Goal: Information Seeking & Learning: Learn about a topic

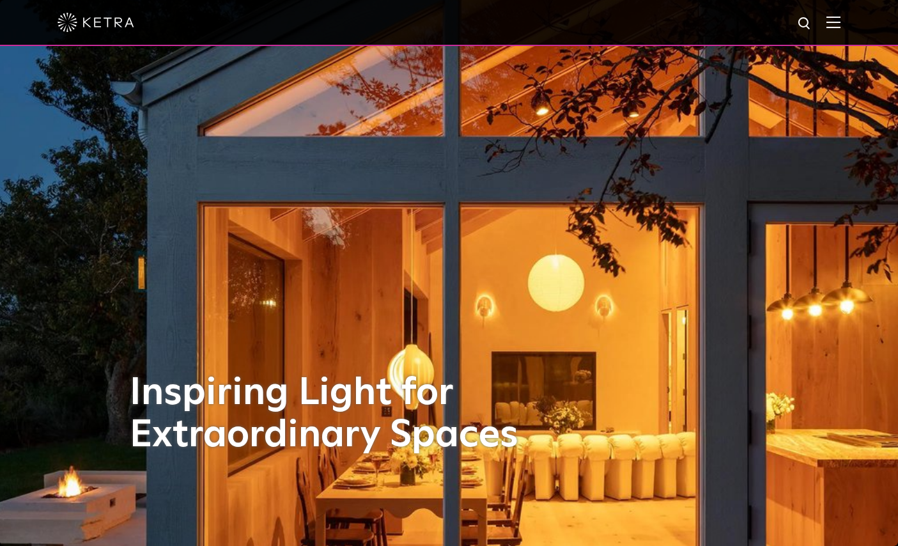
click at [831, 20] on img at bounding box center [834, 22] width 14 height 12
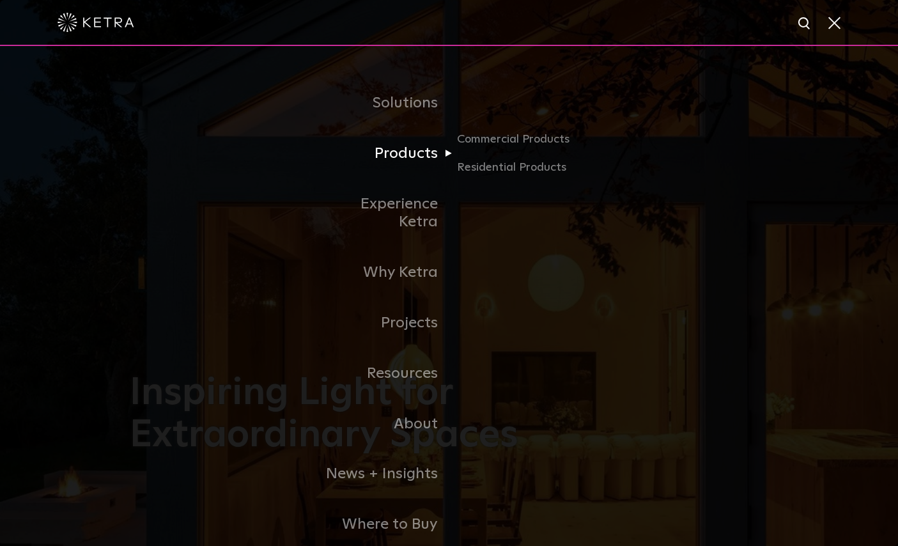
click at [422, 150] on link "Products" at bounding box center [383, 154] width 131 height 51
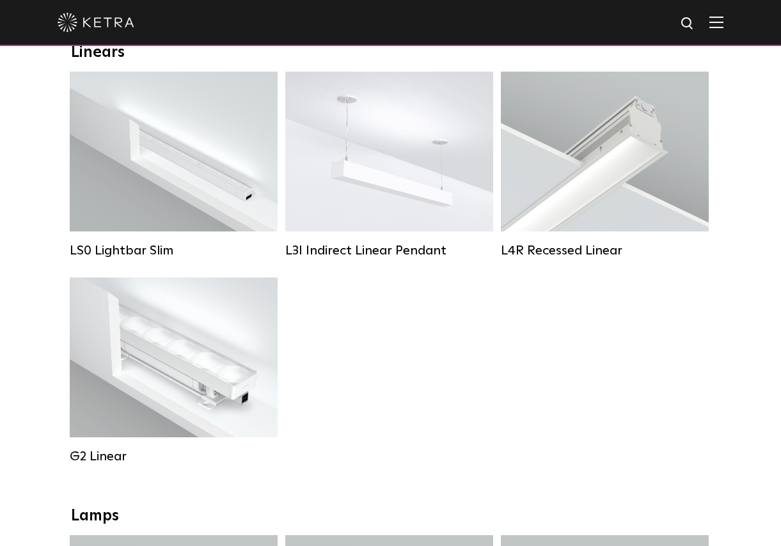
scroll to position [491, 0]
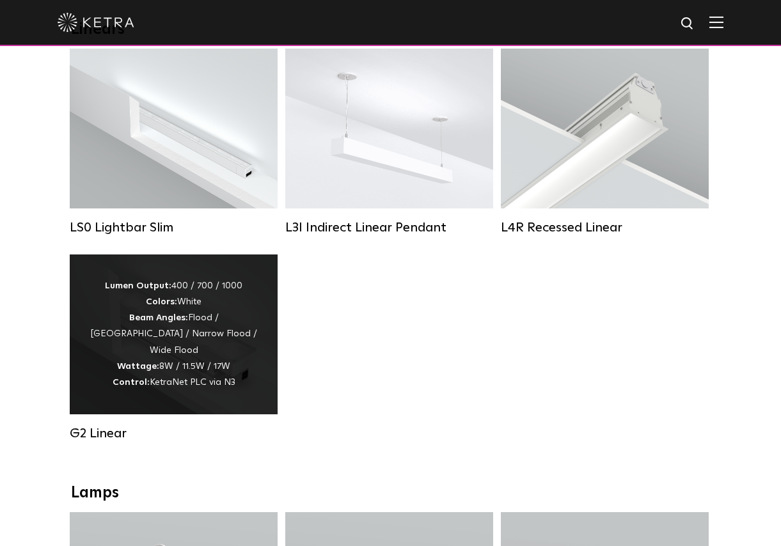
click at [141, 290] on strong "Lumen Output:" at bounding box center [138, 285] width 67 height 9
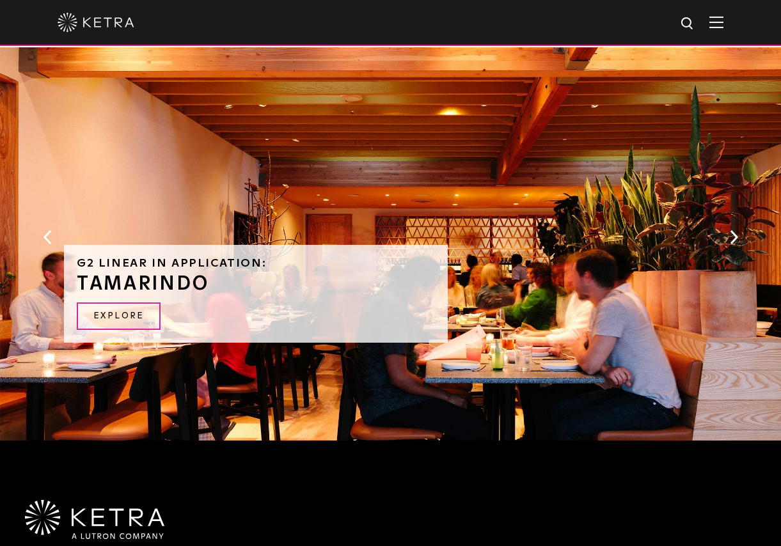
scroll to position [1218, 0]
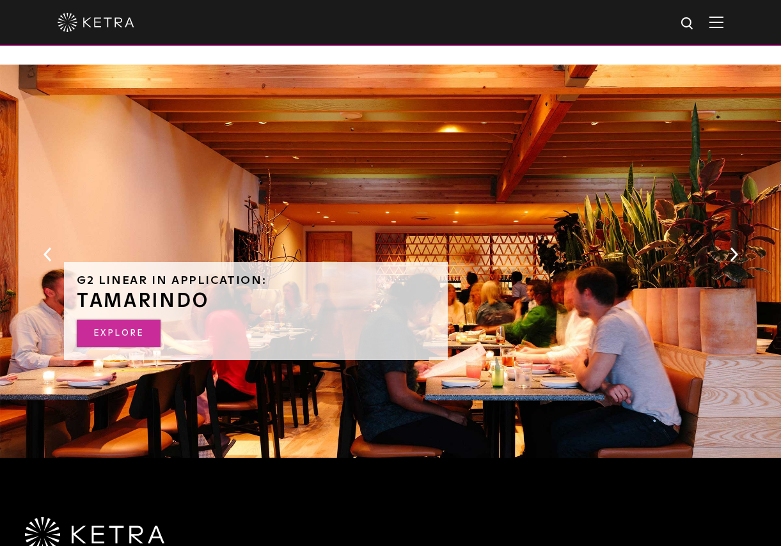
click at [110, 320] on link "EXPLORE" at bounding box center [119, 333] width 84 height 27
click at [718, 20] on img at bounding box center [716, 22] width 14 height 12
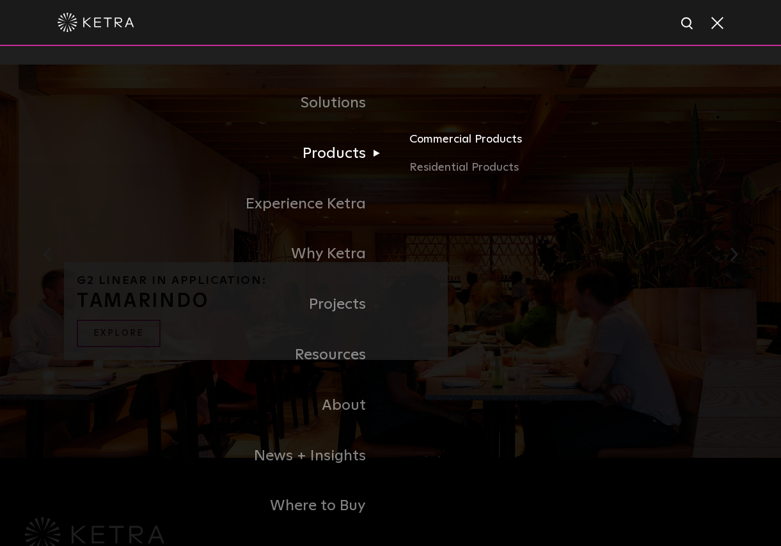
click at [429, 152] on link "Commercial Products" at bounding box center [548, 144] width 279 height 28
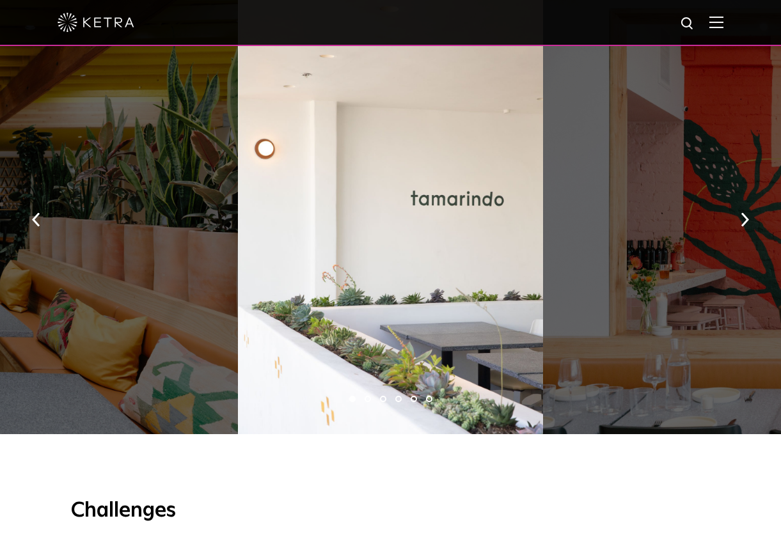
scroll to position [971, 0]
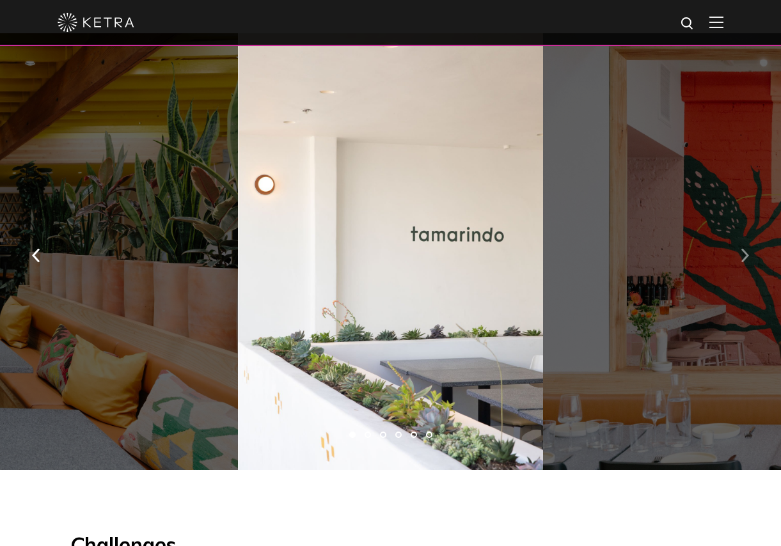
click at [745, 249] on img "button" at bounding box center [744, 256] width 8 height 14
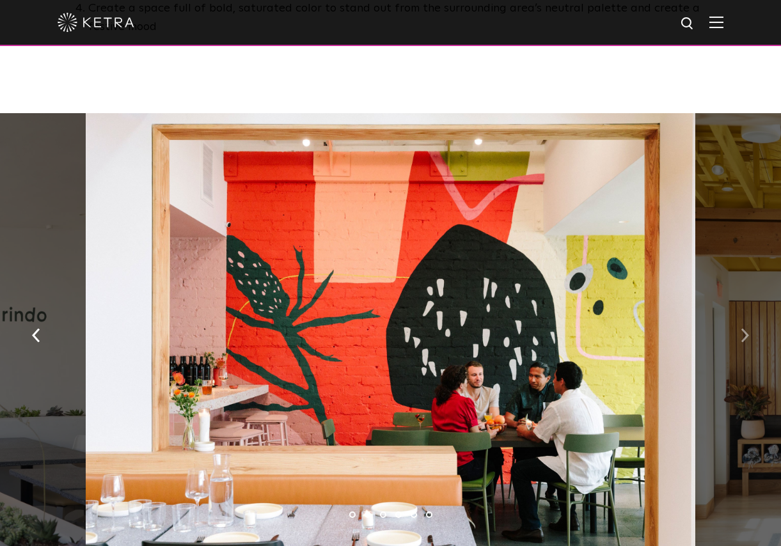
scroll to position [876, 0]
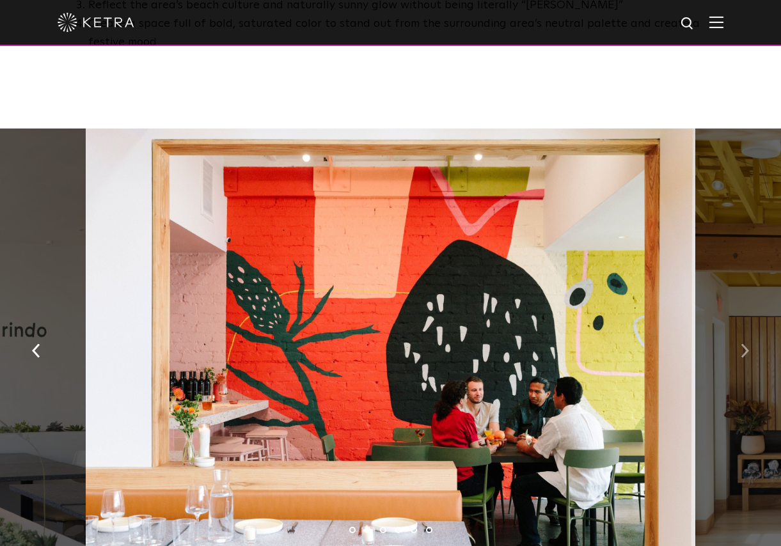
click at [745, 344] on img "button" at bounding box center [744, 351] width 8 height 14
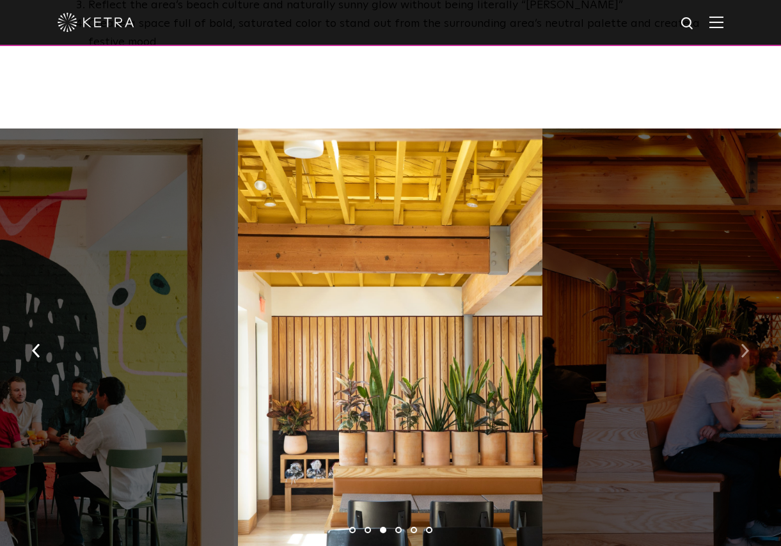
click at [745, 344] on img "button" at bounding box center [744, 351] width 8 height 14
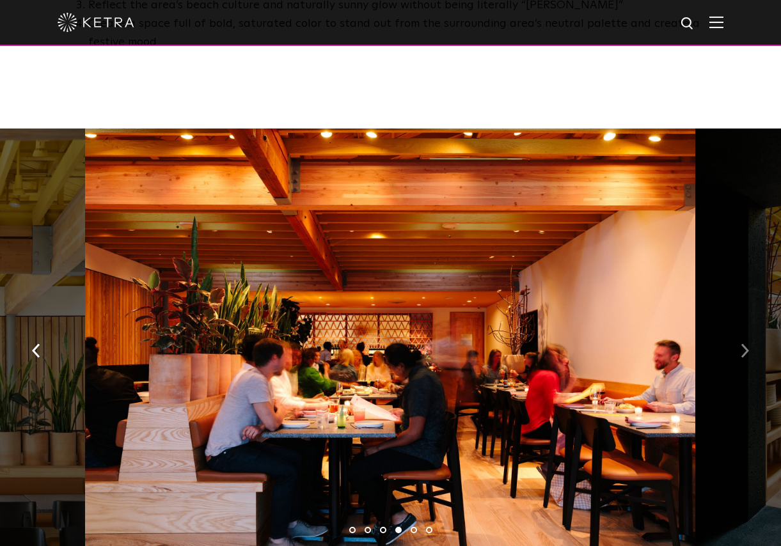
click at [745, 344] on img "button" at bounding box center [744, 351] width 8 height 14
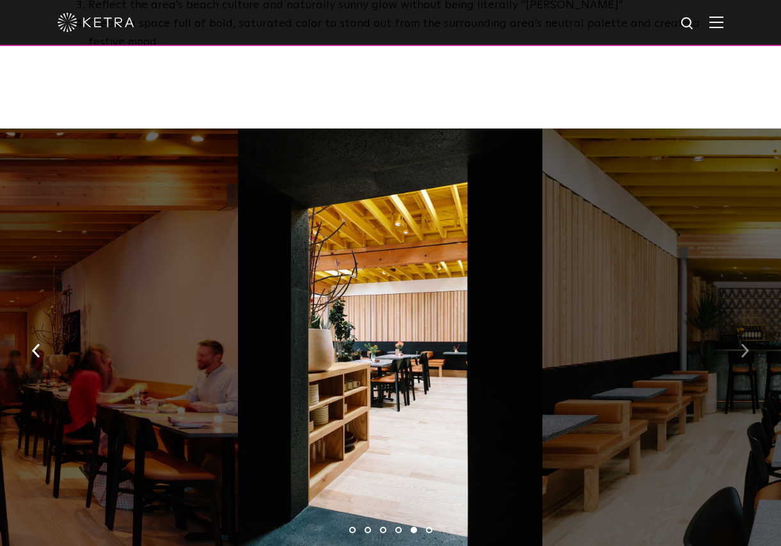
click at [745, 344] on img "button" at bounding box center [744, 351] width 8 height 14
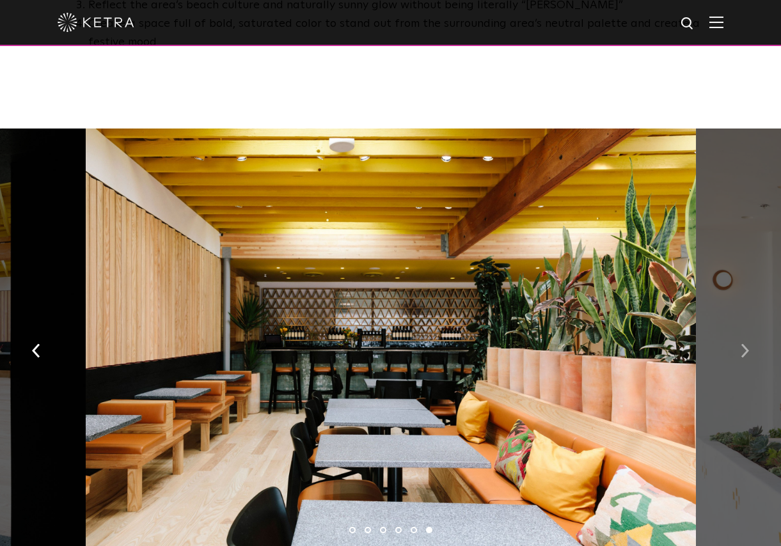
click at [745, 344] on img "button" at bounding box center [744, 351] width 8 height 14
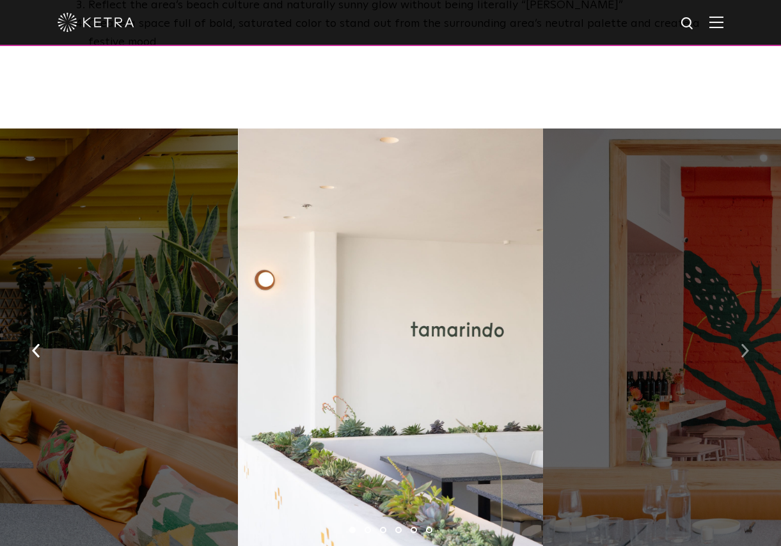
click at [745, 344] on img "button" at bounding box center [744, 351] width 8 height 14
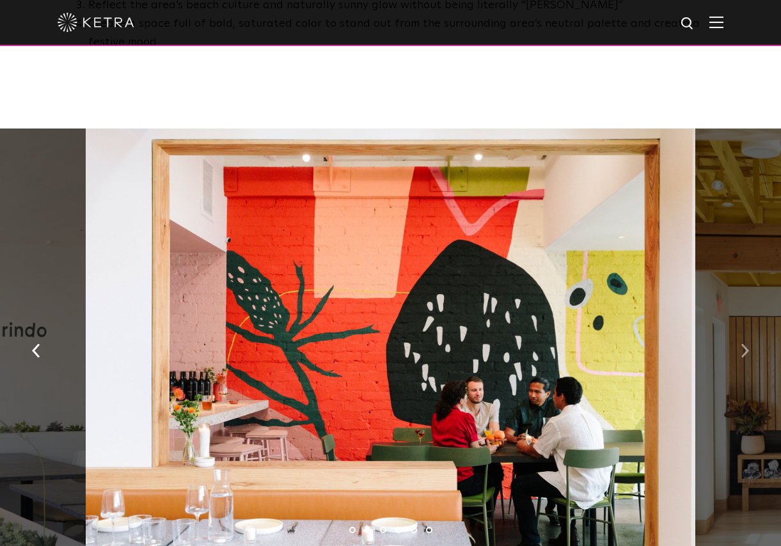
click at [745, 344] on img "button" at bounding box center [744, 351] width 8 height 14
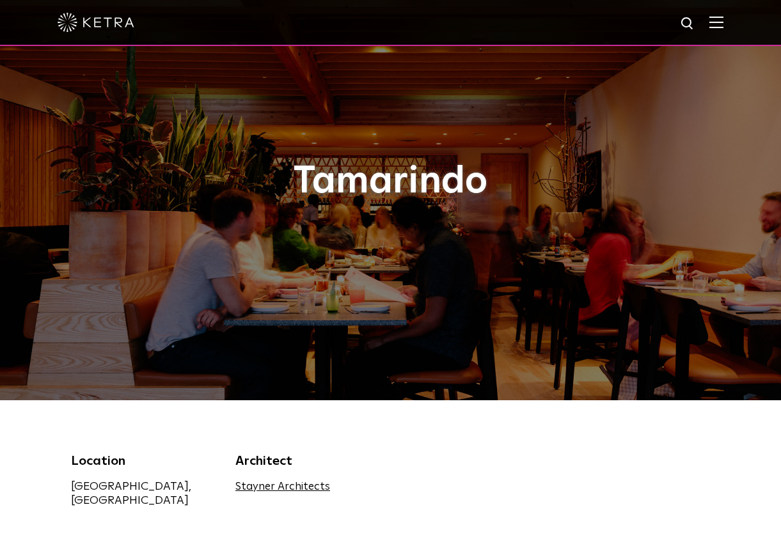
scroll to position [0, 0]
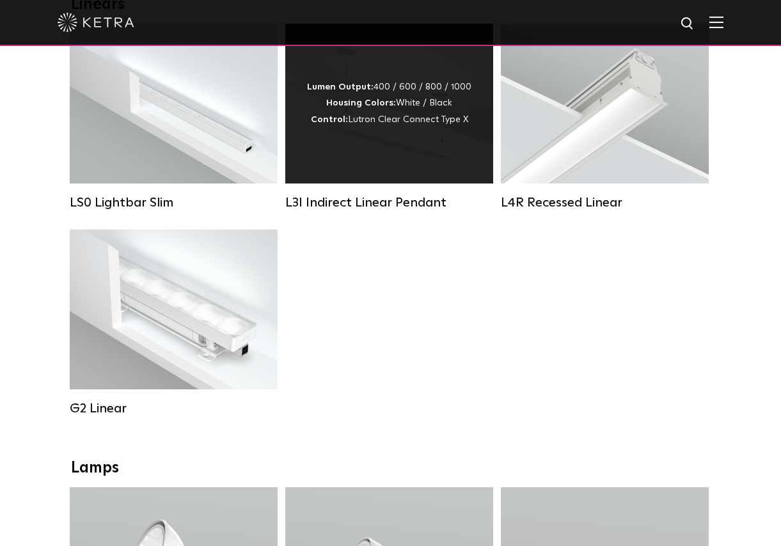
scroll to position [519, 0]
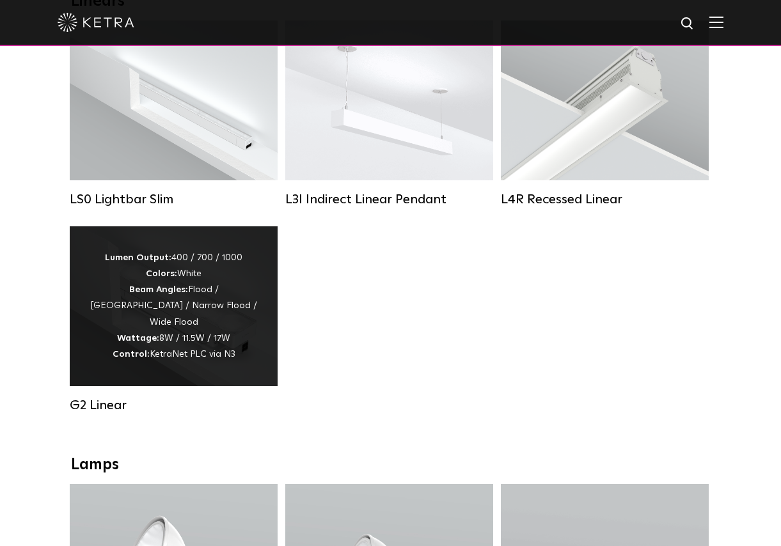
click at [170, 326] on div "Lumen Output: 400 / 700 / 1000 Colors: White Beam Angles: Flood / [GEOGRAPHIC_D…" at bounding box center [173, 306] width 169 height 113
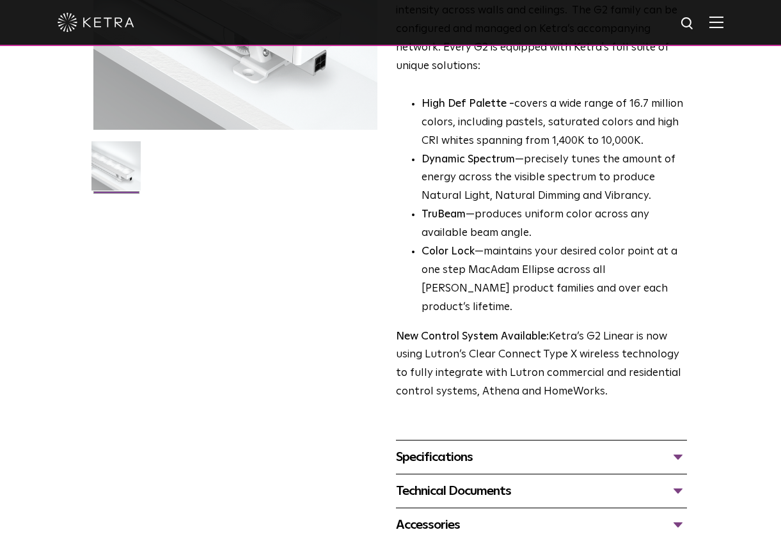
scroll to position [249, 0]
click at [419, 446] on div "Specifications" at bounding box center [541, 456] width 291 height 20
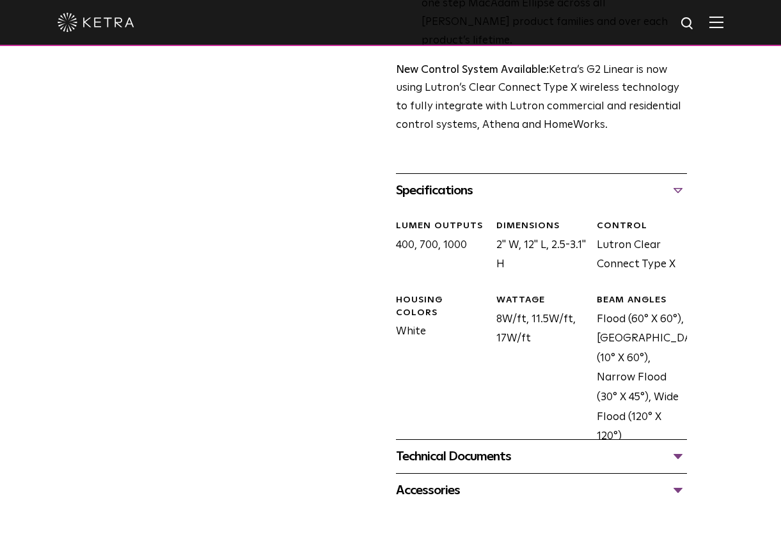
scroll to position [522, 0]
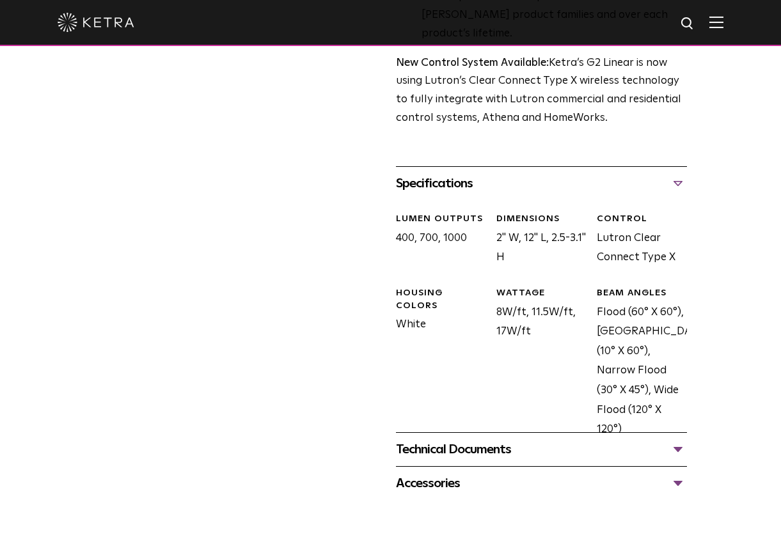
click at [678, 439] on div "Technical Documents" at bounding box center [541, 449] width 291 height 20
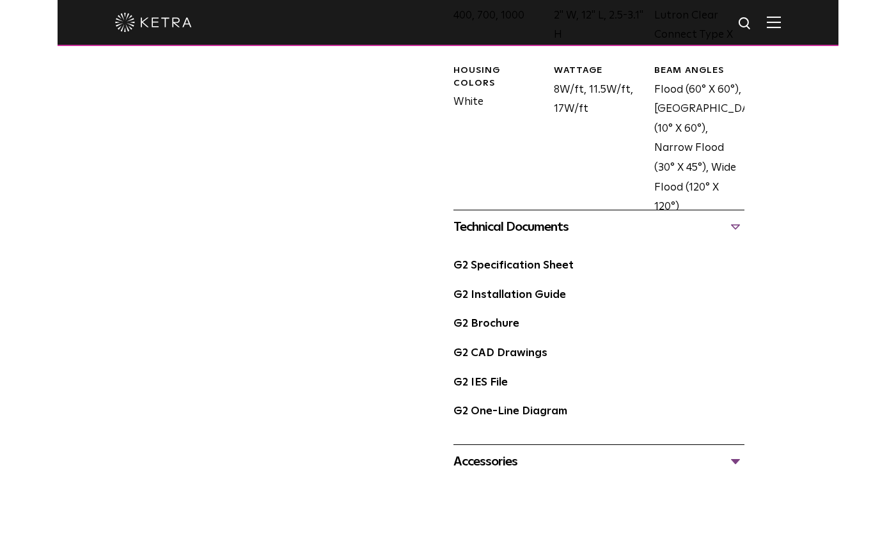
scroll to position [746, 0]
